Goal: Task Accomplishment & Management: Use online tool/utility

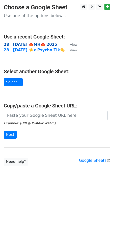
click at [38, 43] on strong "28 | SEP 28 🍁MH🍁 2025" at bounding box center [30, 44] width 53 height 5
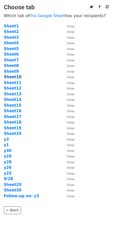
click at [13, 75] on strong "Sheet10" at bounding box center [13, 77] width 18 height 5
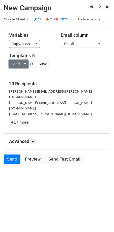
click at [18, 66] on link "Load..." at bounding box center [18, 64] width 19 height 8
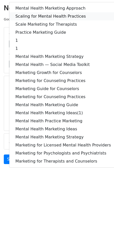
click at [40, 18] on link "Scaling for Mental Health Practices" at bounding box center [63, 16] width 108 height 8
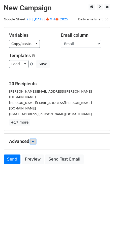
click at [35, 140] on icon at bounding box center [32, 141] width 3 height 3
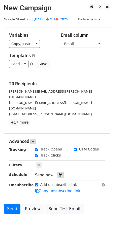
click at [59, 174] on icon at bounding box center [60, 176] width 3 height 4
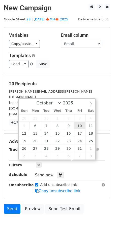
type input "[DATE] 12:00"
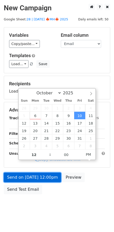
click at [36, 173] on link "Send on [DATE] 12:00pm" at bounding box center [32, 178] width 57 height 10
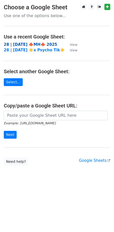
click at [26, 43] on strong "28 | SEP 28 🍁MH🍁 2025" at bounding box center [30, 44] width 53 height 5
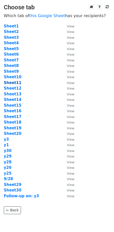
click at [16, 84] on strong "Sheet11" at bounding box center [13, 83] width 18 height 5
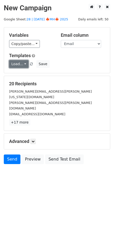
click at [17, 65] on link "Load..." at bounding box center [18, 64] width 19 height 8
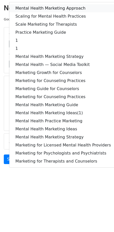
click at [34, 6] on link "Mental Health Marketing Approach" at bounding box center [63, 8] width 108 height 8
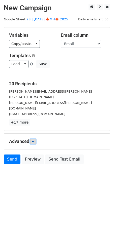
click at [34, 140] on icon at bounding box center [32, 141] width 3 height 3
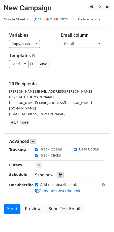
click at [59, 174] on icon at bounding box center [60, 176] width 3 height 4
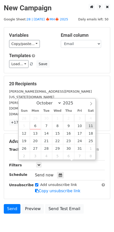
type input "2025-10-11 12:00"
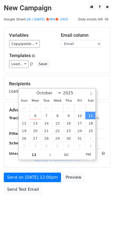
click at [45, 168] on form "Variables Copy/paste... {{Name}} {{Email}} Email column Name Email Templates Lo…" at bounding box center [57, 112] width 106 height 170
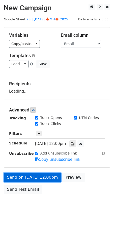
click at [42, 178] on link "Send on Oct 11 at 12:00pm" at bounding box center [32, 178] width 57 height 10
